Goal: Navigation & Orientation: Find specific page/section

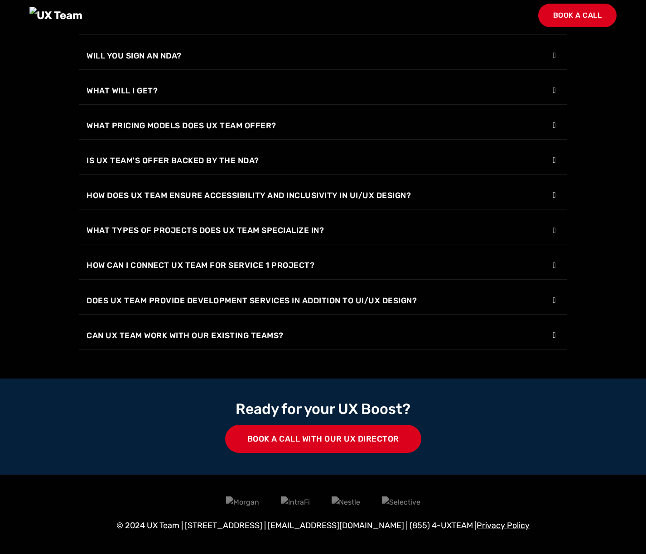
scroll to position [1294, 0]
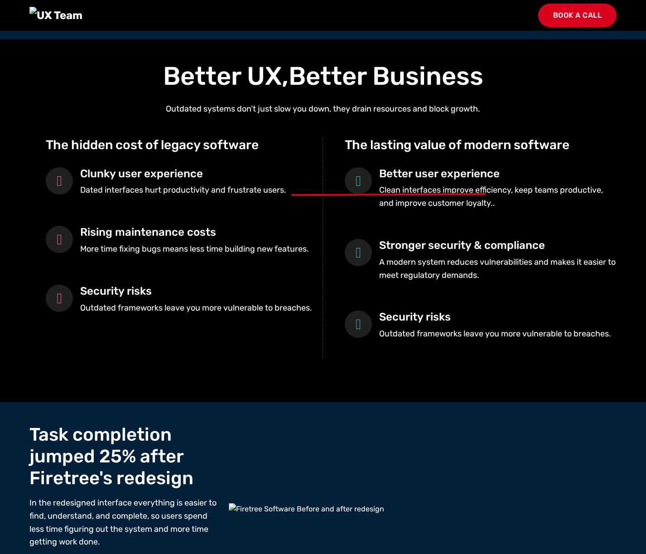
scroll to position [421, 0]
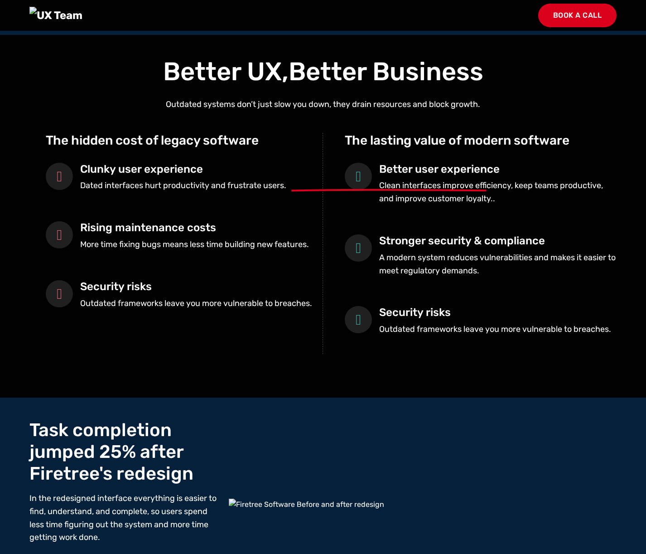
scroll to position [418, 0]
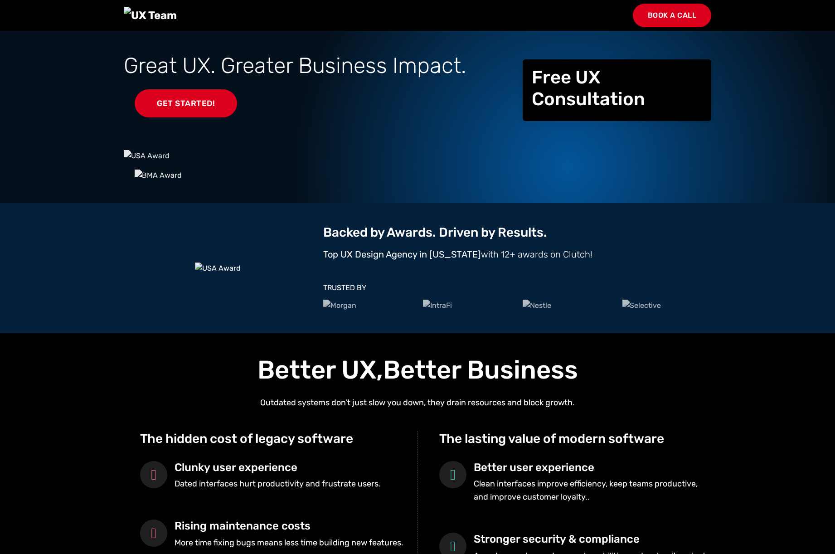
drag, startPoint x: 830, startPoint y: 221, endPoint x: 614, endPoint y: 266, distance: 220.6
click at [830, 203] on section "Great UX. Greater Business Impact. Get Started! Free UX Consultation" at bounding box center [417, 117] width 835 height 172
